Goal: Information Seeking & Learning: Learn about a topic

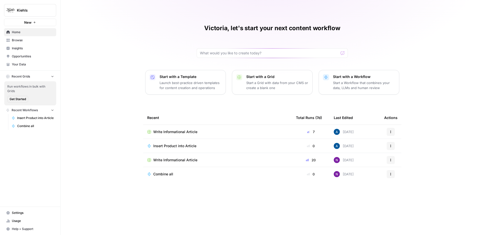
click at [32, 11] on span "Kiehls" at bounding box center [32, 10] width 30 height 5
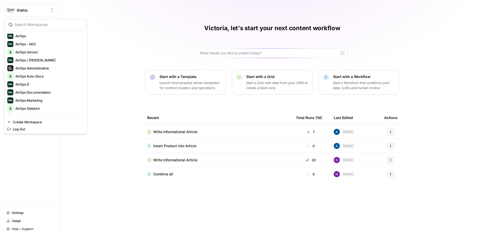
scroll to position [31, 0]
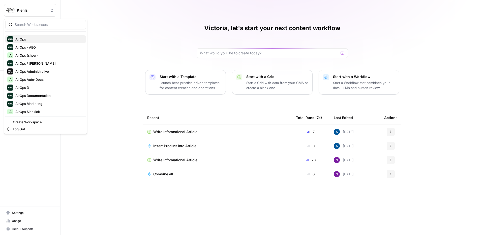
click at [30, 37] on span "AirOps" at bounding box center [48, 39] width 66 height 5
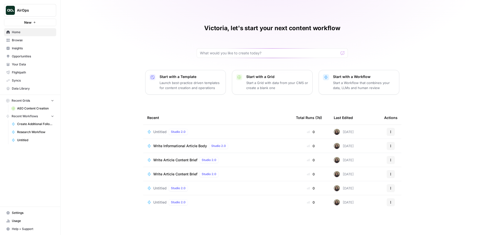
click at [28, 47] on span "Insights" at bounding box center [33, 48] width 42 height 5
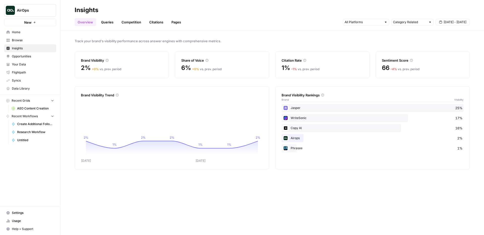
click at [111, 23] on link "Queries" at bounding box center [107, 22] width 18 height 8
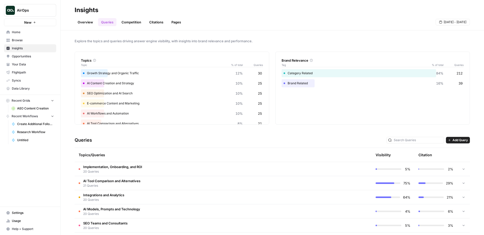
click at [128, 25] on link "Competition" at bounding box center [131, 22] width 26 height 8
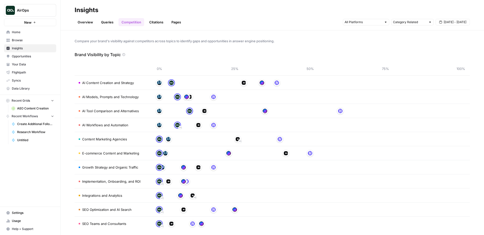
click at [85, 25] on link "Overview" at bounding box center [85, 22] width 21 height 8
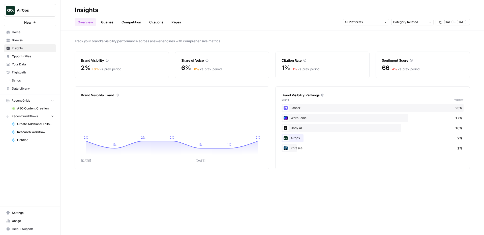
click at [107, 18] on link "Queries" at bounding box center [107, 22] width 18 height 8
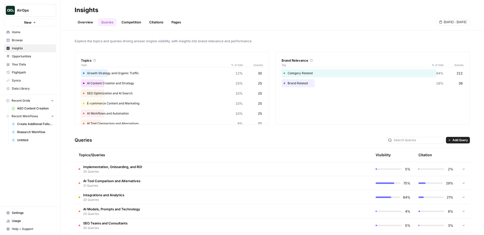
click at [133, 133] on div "Queries Add Query" at bounding box center [272, 140] width 395 height 15
click at [32, 14] on button "AirOps" at bounding box center [30, 10] width 52 height 13
click at [123, 48] on div "Explore the topics and queries driving answer engine visibility, with insights …" at bounding box center [271, 132] width 423 height 205
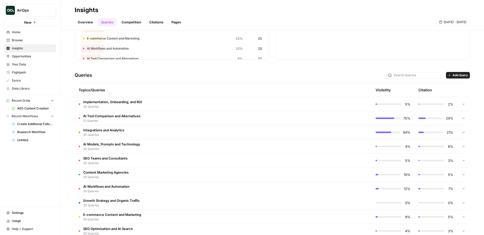
scroll to position [90, 0]
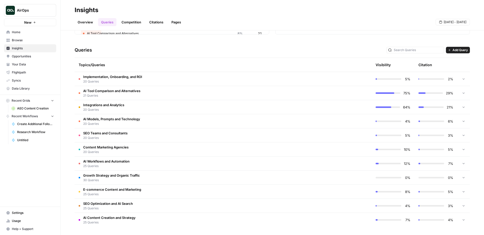
click at [184, 92] on td "AI Tool Comparison and Alternatives 21 Queries" at bounding box center [202, 93] width 254 height 14
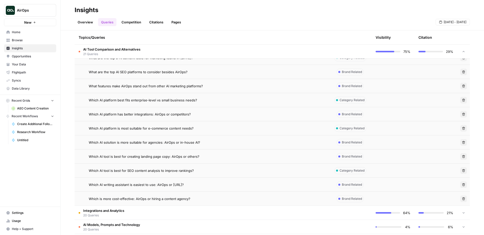
scroll to position [278, 0]
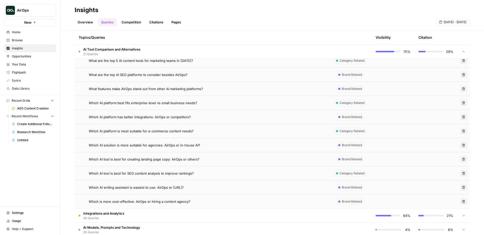
click at [204, 104] on div "Which AI platform best fits enterprise-level vs small business needs?" at bounding box center [207, 102] width 236 height 5
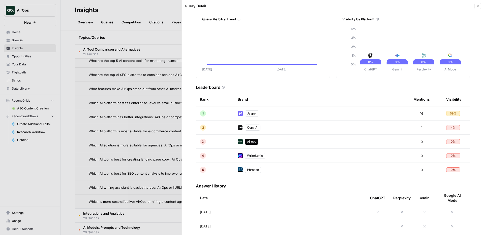
scroll to position [26, 0]
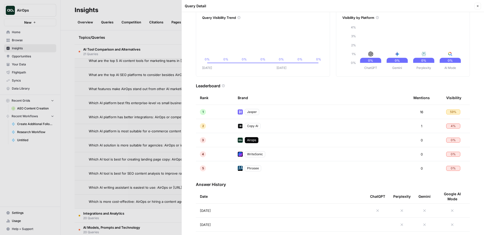
click at [156, 122] on div at bounding box center [242, 117] width 484 height 235
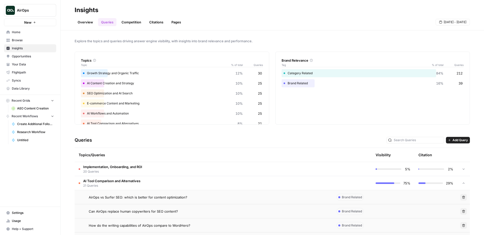
click at [126, 182] on span "AI Tool Comparison and Alternatives" at bounding box center [111, 181] width 57 height 5
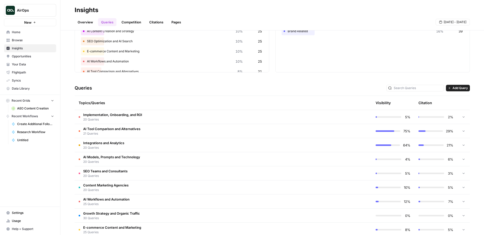
scroll to position [57, 0]
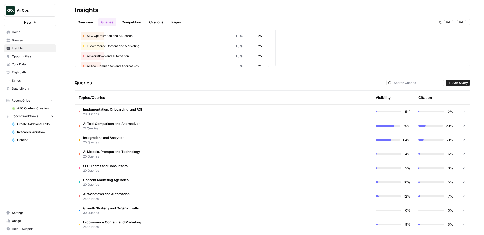
click at [200, 142] on td "Integrations and Analytics 20 Queries" at bounding box center [202, 140] width 254 height 14
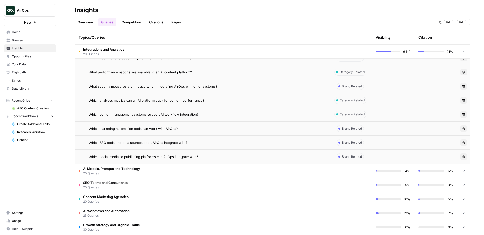
scroll to position [322, 0]
click at [213, 114] on div "Which content management systems support AI workflow integration?" at bounding box center [207, 115] width 236 height 5
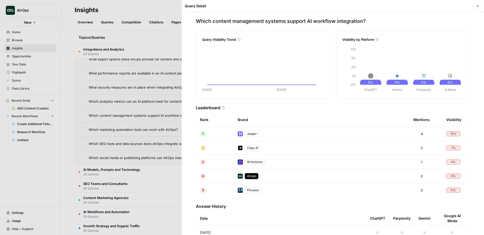
scroll to position [6, 0]
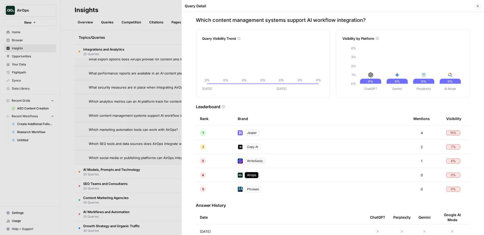
click at [135, 148] on div at bounding box center [242, 117] width 484 height 235
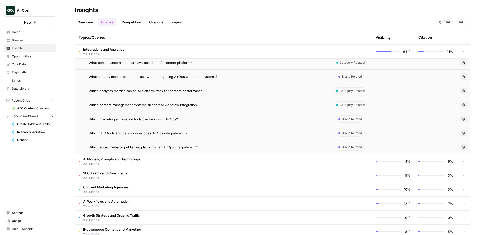
scroll to position [372, 0]
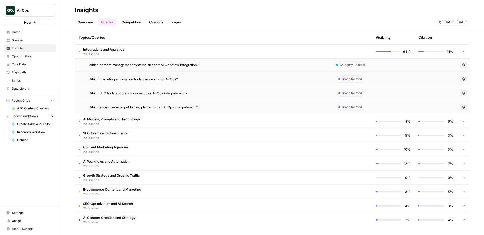
click at [179, 146] on td "Content Marketing Agencies 20 Queries" at bounding box center [202, 150] width 254 height 14
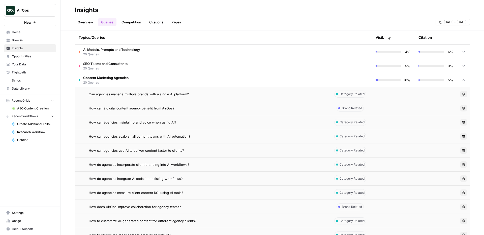
scroll to position [442, 0]
click at [187, 94] on span "Can agencies manage multiple brands with a single AI platform?" at bounding box center [139, 93] width 100 height 5
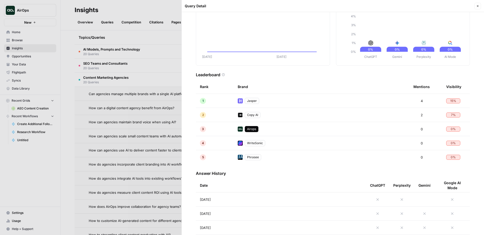
scroll to position [51, 0]
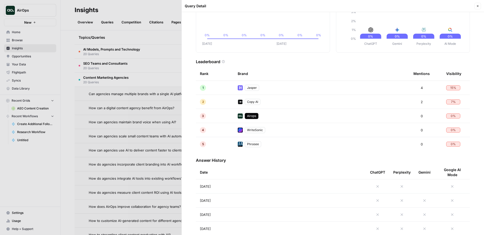
click at [112, 167] on div at bounding box center [242, 117] width 484 height 235
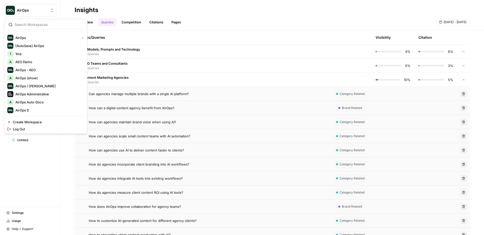
click at [34, 8] on span "AirOps" at bounding box center [32, 10] width 30 height 5
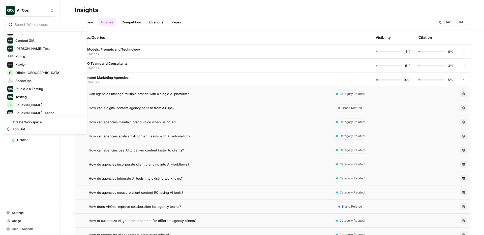
scroll to position [129, 0]
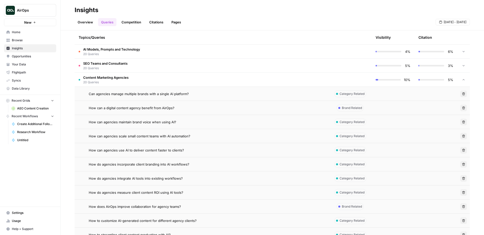
click at [144, 33] on div "Topics/Queries" at bounding box center [202, 37] width 246 height 14
